Goal: Navigation & Orientation: Find specific page/section

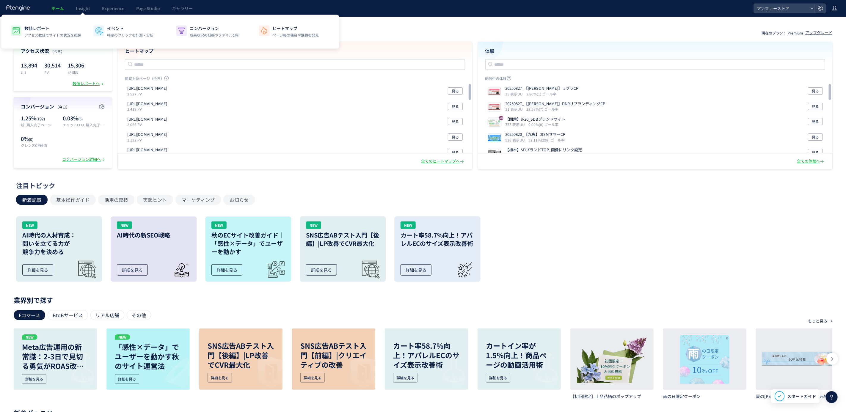
click at [394, 45] on div "ヒートマップ 閲覧上位ページ（[DATE]） [URL][DOMAIN_NAME] 2,527 PV 見る [URL][DOMAIN_NAME] 2,419 …" at bounding box center [295, 98] width 354 height 112
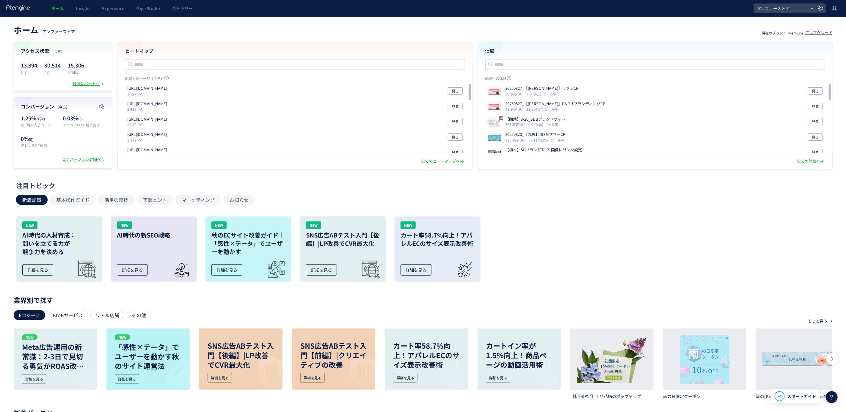
click at [28, 26] on span "ホーム" at bounding box center [26, 30] width 25 height 12
click at [44, 7] on div "ホーム Insight Experience Page Studio ギャラリー" at bounding box center [376, 8] width 753 height 17
click at [42, 7] on div "ホーム Insight Experience Page Studio ギャラリー" at bounding box center [376, 8] width 753 height 17
click at [22, 4] on div at bounding box center [18, 8] width 25 height 17
click at [16, 6] on icon at bounding box center [18, 8] width 25 height 6
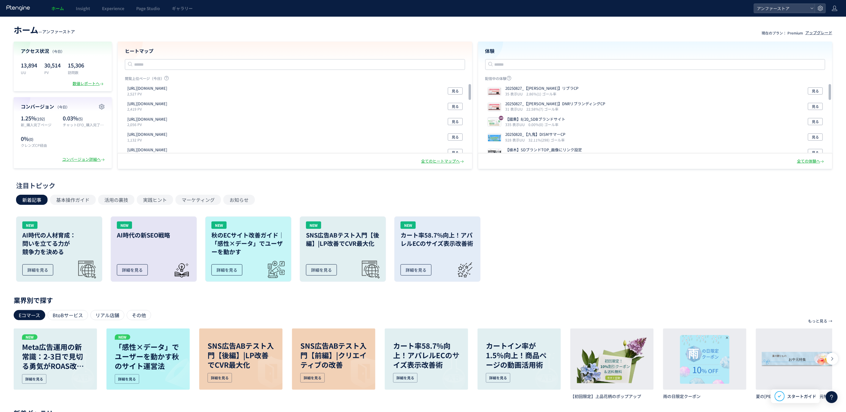
click at [20, 6] on icon at bounding box center [18, 8] width 25 height 6
click at [27, 29] on span "ホーム" at bounding box center [26, 30] width 25 height 12
click at [94, 32] on header "ホーム — アンファーストア 現在のプラン： Premium アップグレード" at bounding box center [423, 29] width 818 height 13
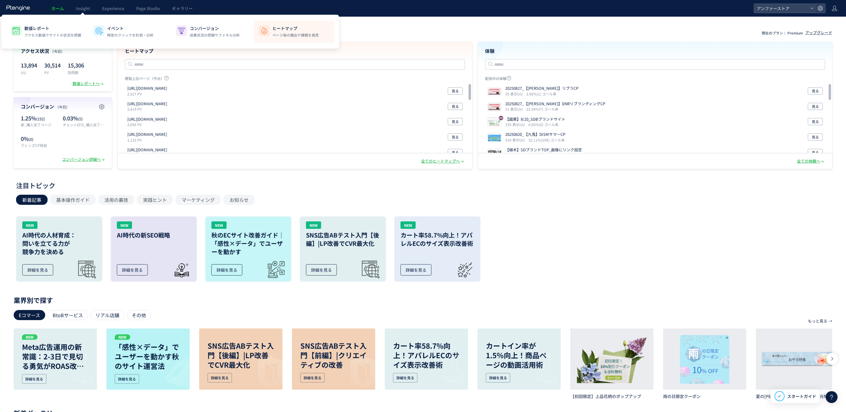
click at [274, 29] on p "ヒートマップ" at bounding box center [296, 29] width 46 height 6
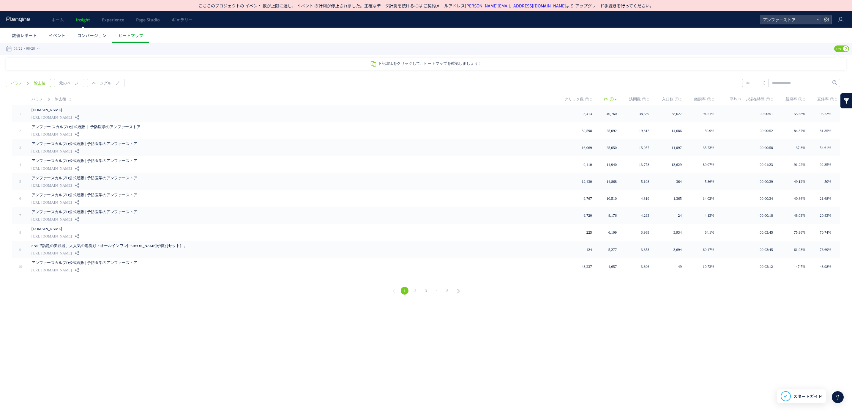
click at [20, 14] on div at bounding box center [18, 19] width 25 height 17
click at [20, 15] on div at bounding box center [18, 19] width 25 height 17
